Goal: Navigation & Orientation: Understand site structure

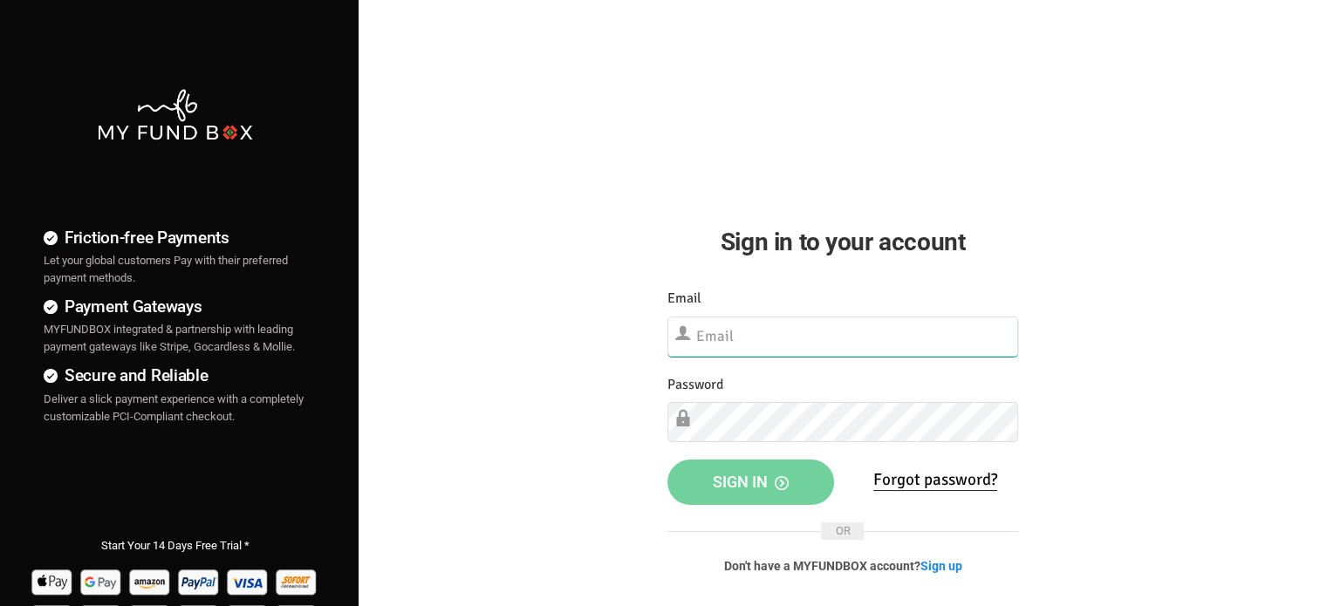
click at [784, 329] on input "text" at bounding box center [843, 337] width 351 height 40
paste input "[EMAIL_ADDRESS][DOMAIN_NAME]"
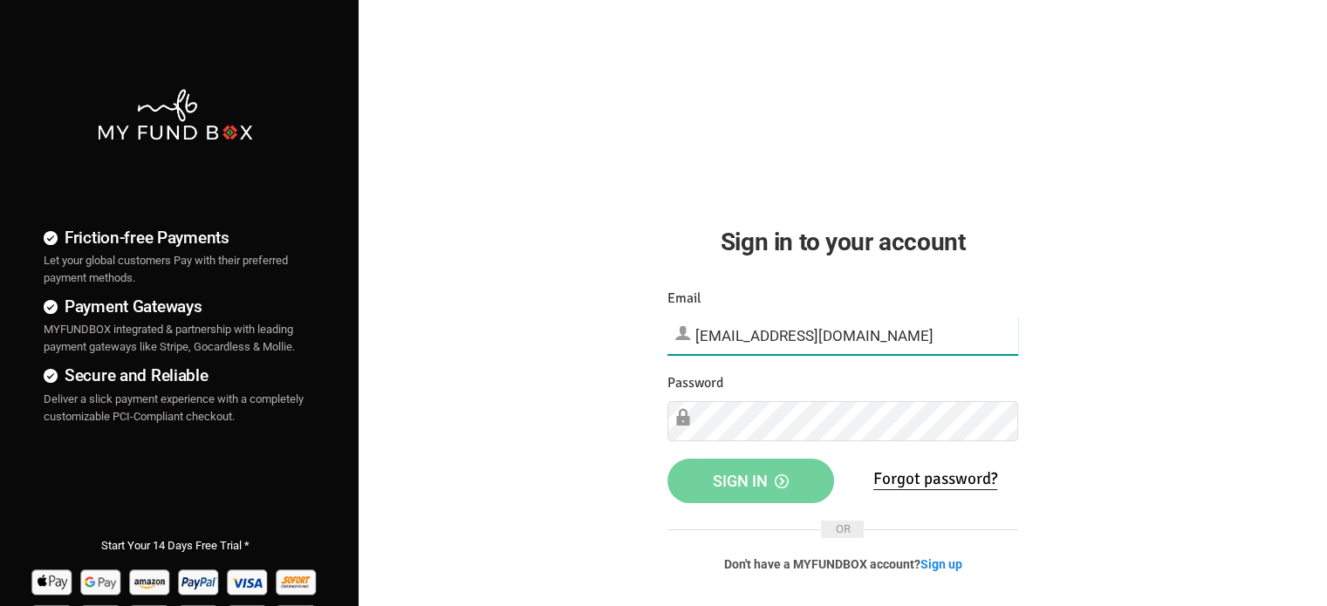
type input "[EMAIL_ADDRESS][DOMAIN_NAME]"
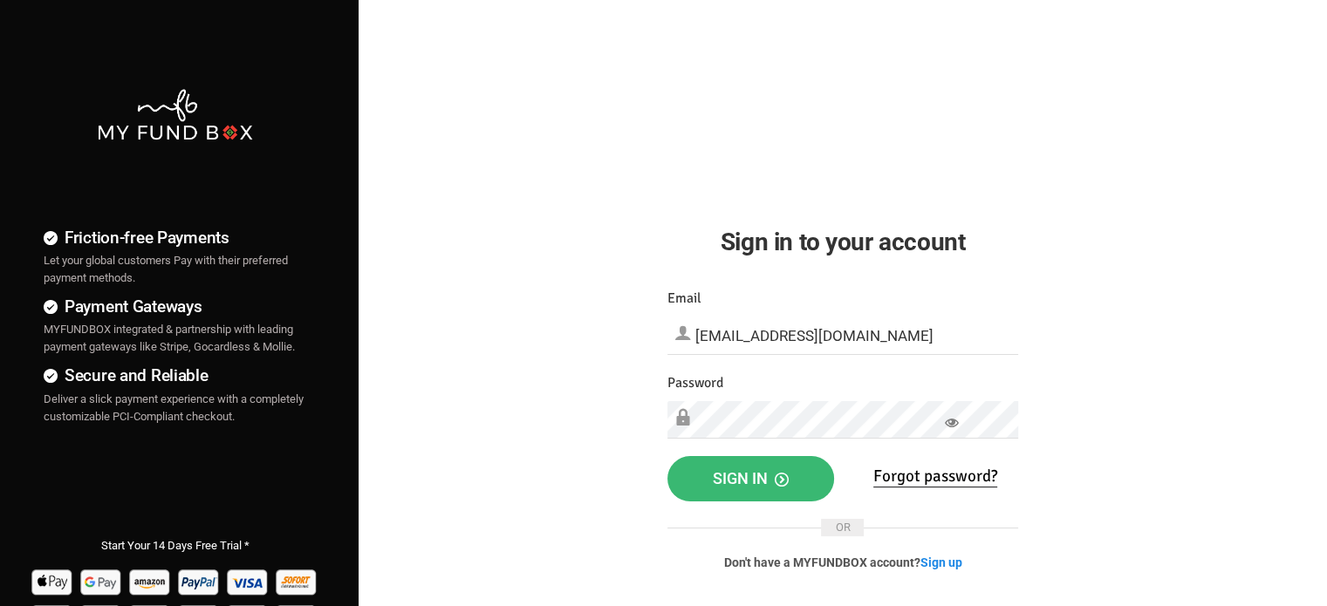
click at [750, 478] on span "Sign in" at bounding box center [751, 478] width 76 height 18
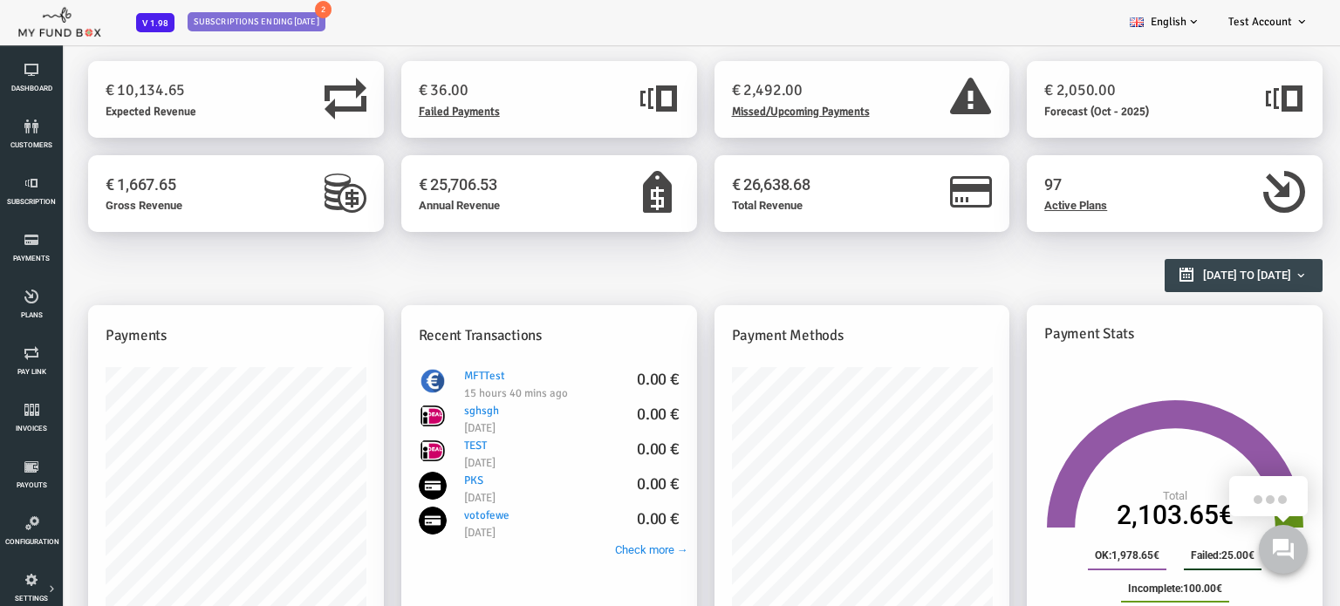
click at [157, 20] on span "V 1.98" at bounding box center [155, 22] width 38 height 19
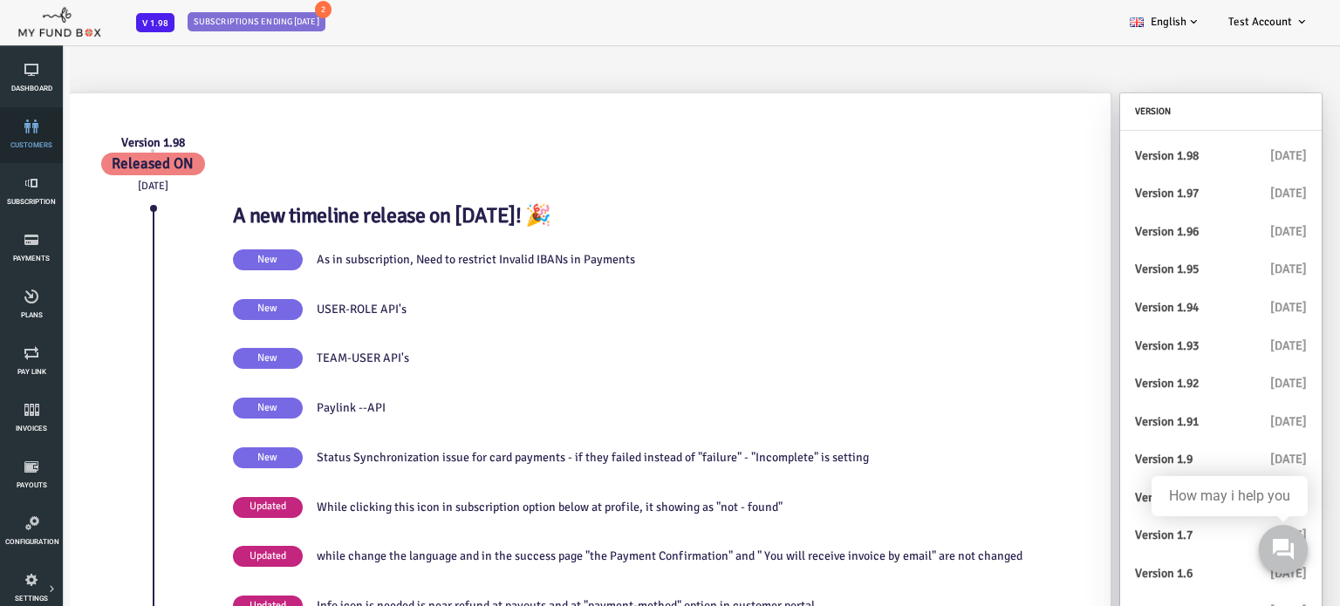
click at [29, 139] on link "customers" at bounding box center [31, 135] width 52 height 56
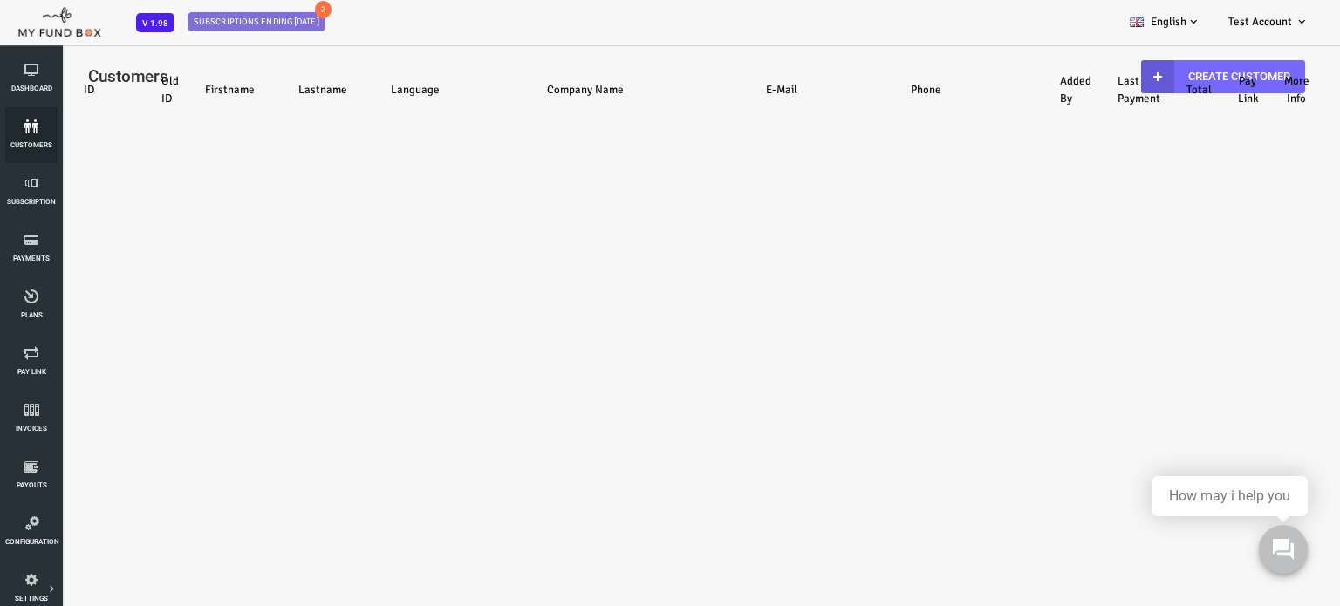
select select "100"
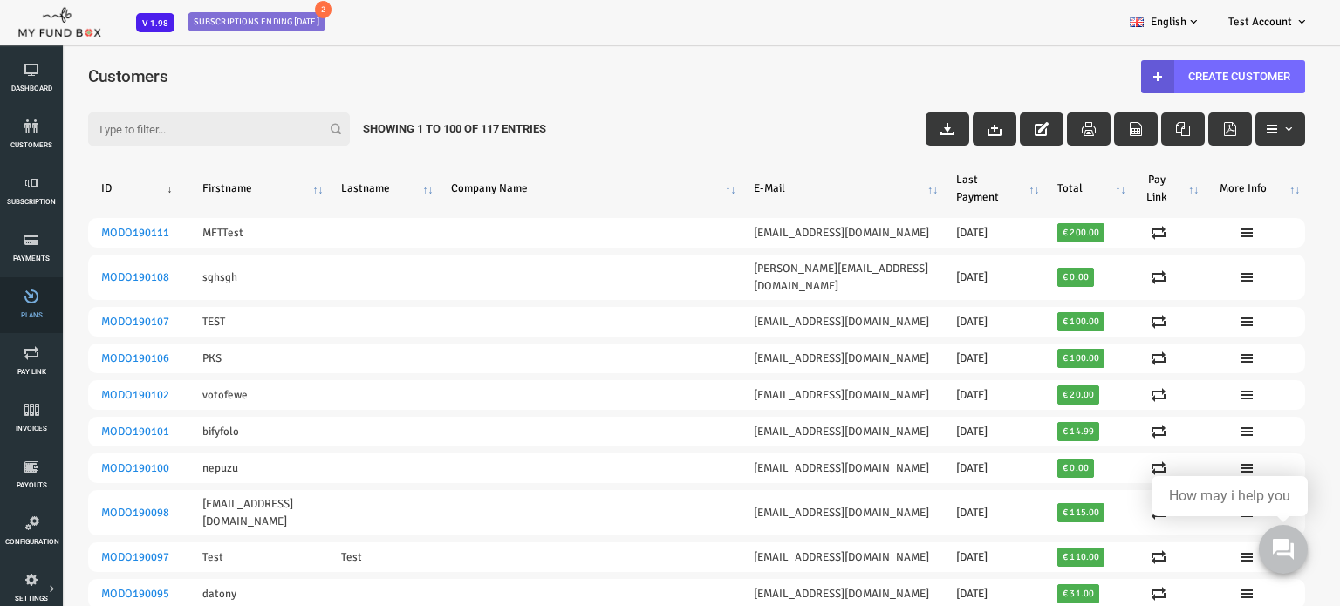
click at [0, 0] on span "Plans" at bounding box center [0, 0] width 0 height 0
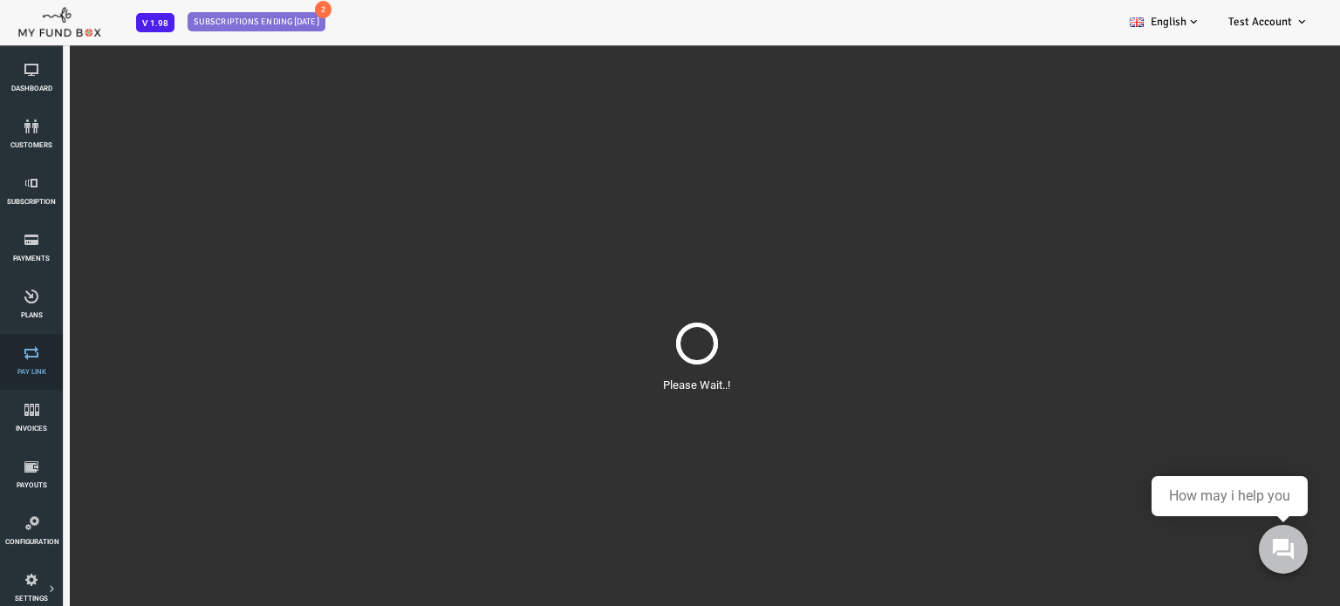
click at [31, 352] on icon at bounding box center [31, 353] width 52 height 14
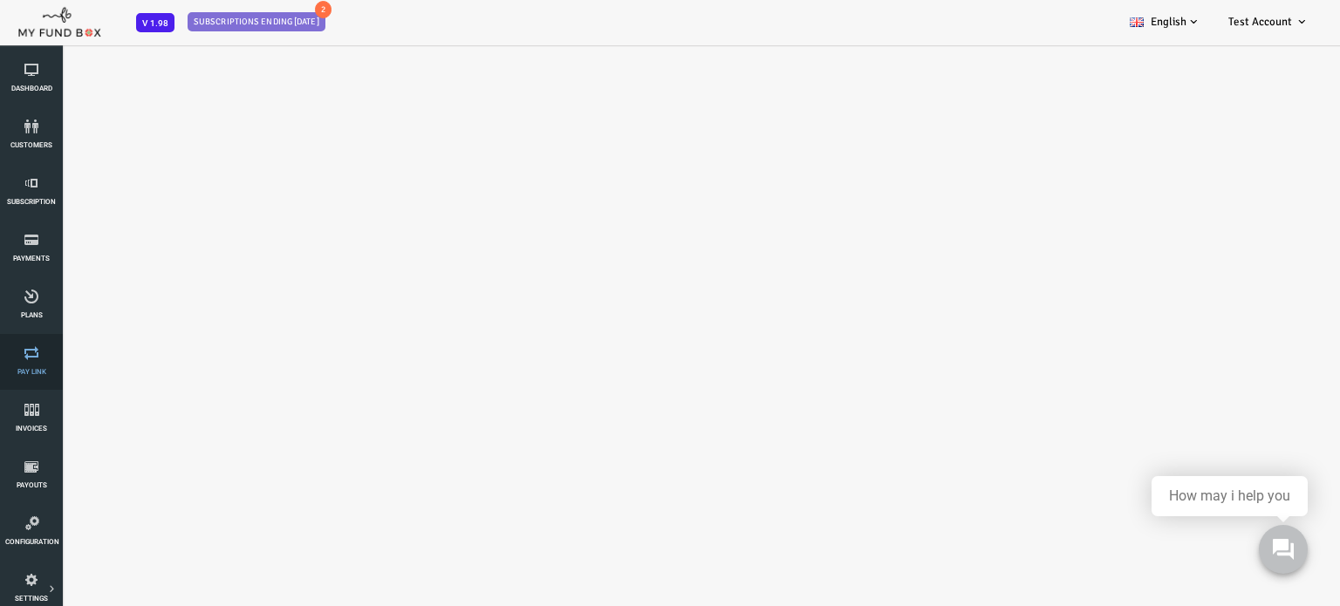
select select "100"
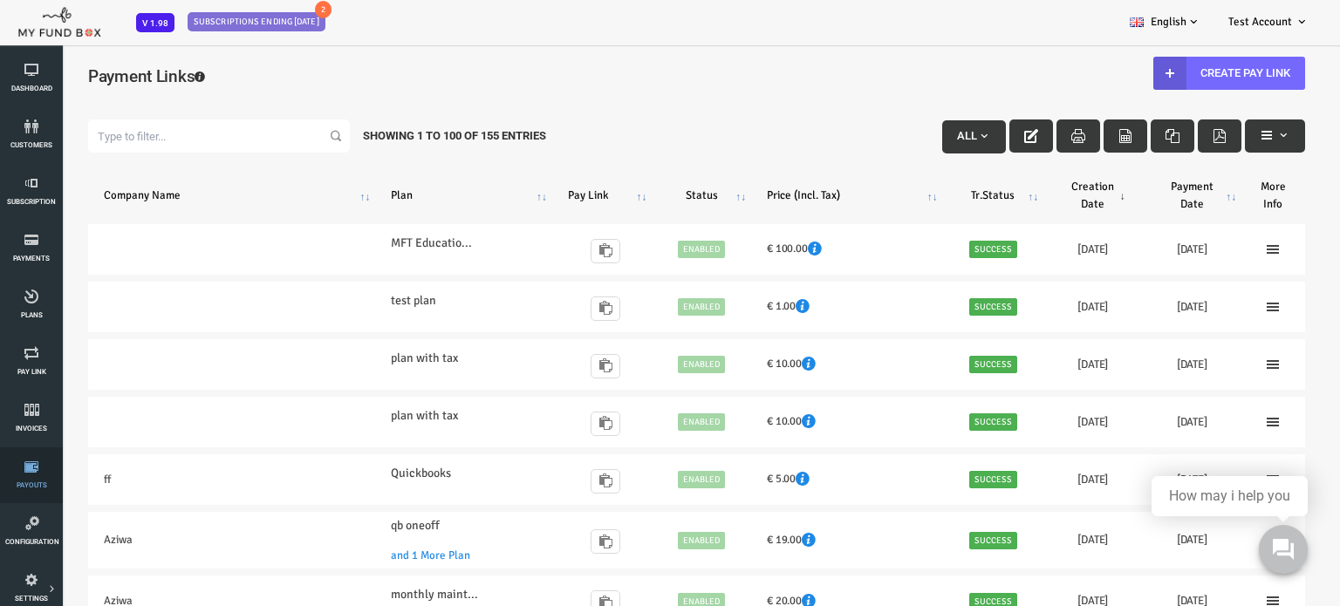
click at [0, 0] on span "Payouts" at bounding box center [0, 0] width 0 height 0
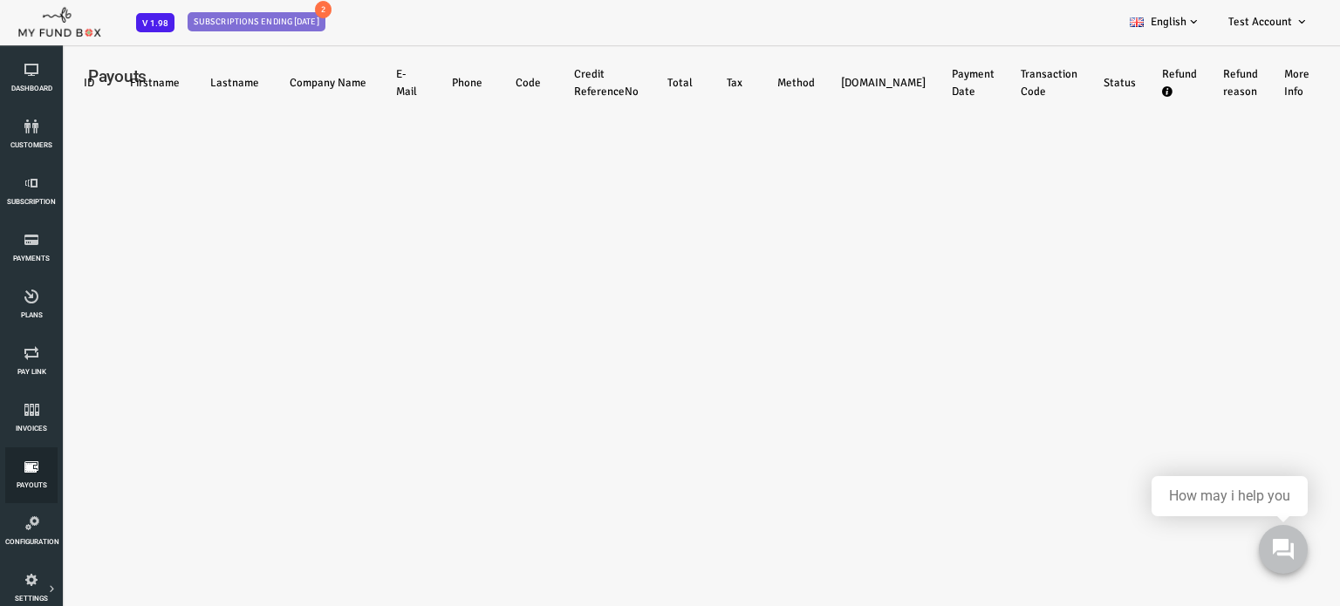
select select "100"
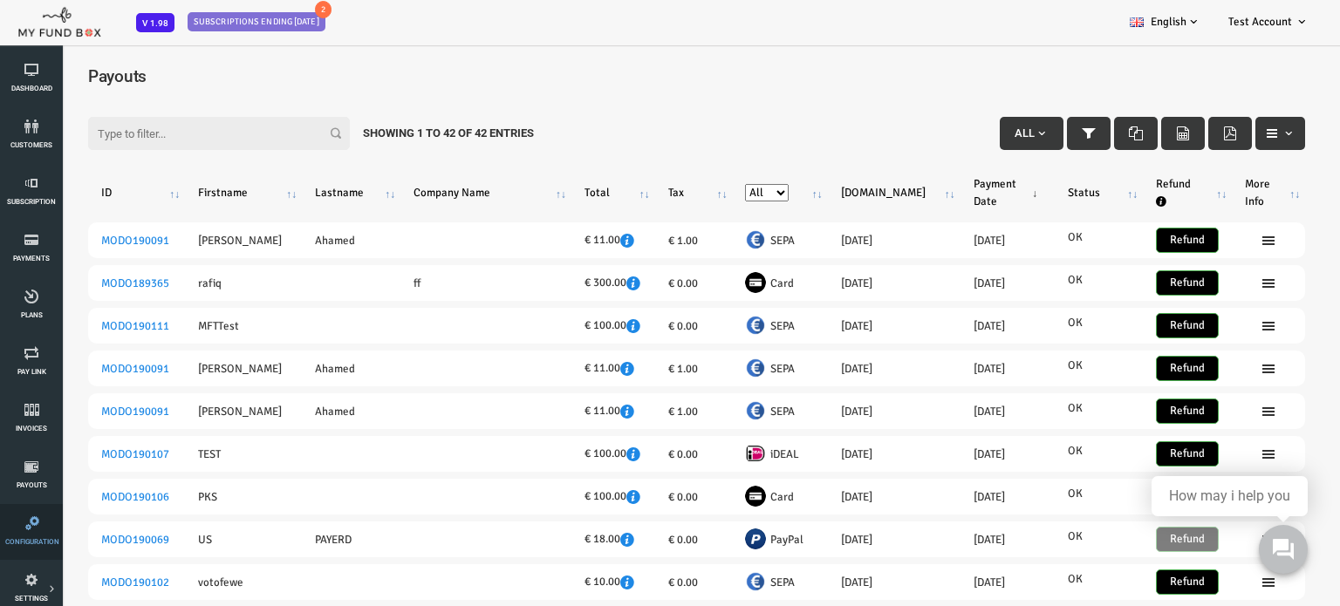
click at [35, 535] on link "Configuration" at bounding box center [31, 532] width 52 height 56
